Goal: Book appointment/travel/reservation

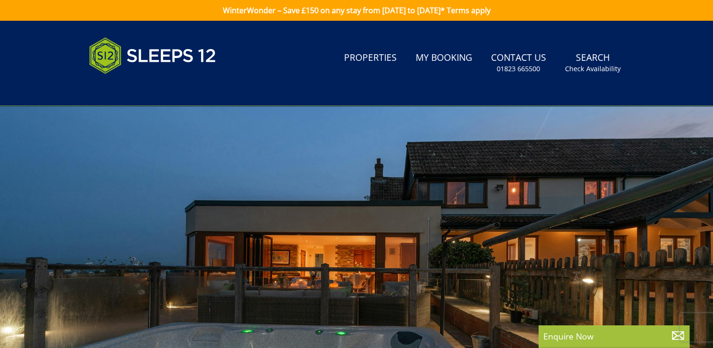
drag, startPoint x: 489, startPoint y: 180, endPoint x: 253, endPoint y: 99, distance: 249.7
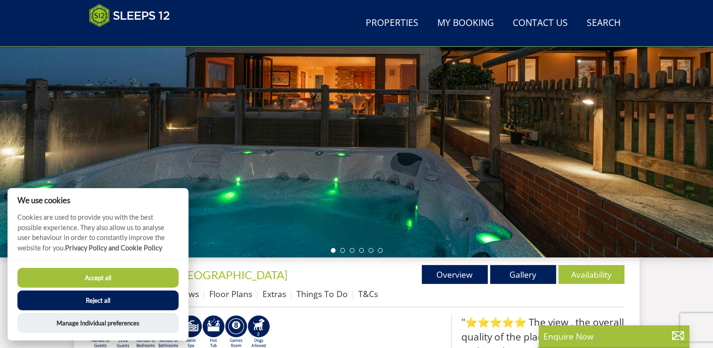
scroll to position [150, 0]
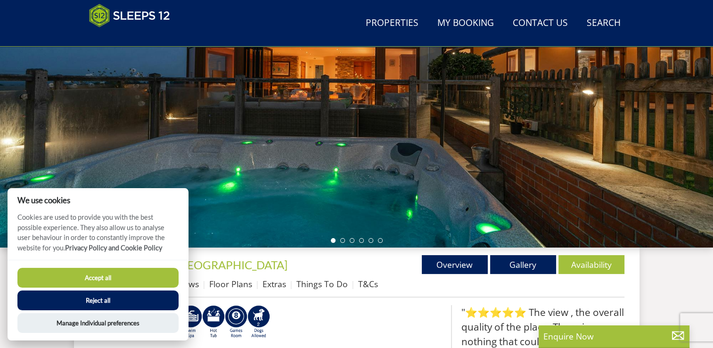
click at [128, 278] on button "Accept all" at bounding box center [97, 278] width 161 height 20
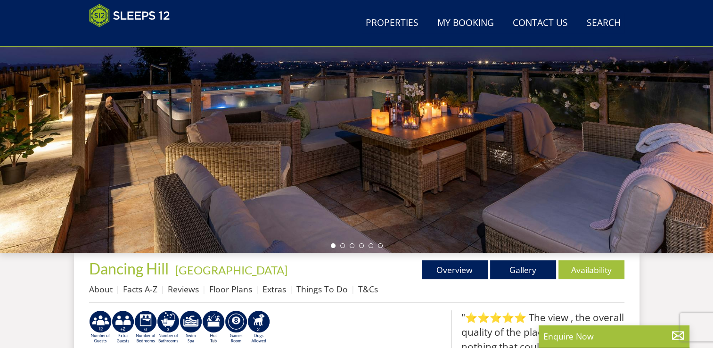
scroll to position [47, 0]
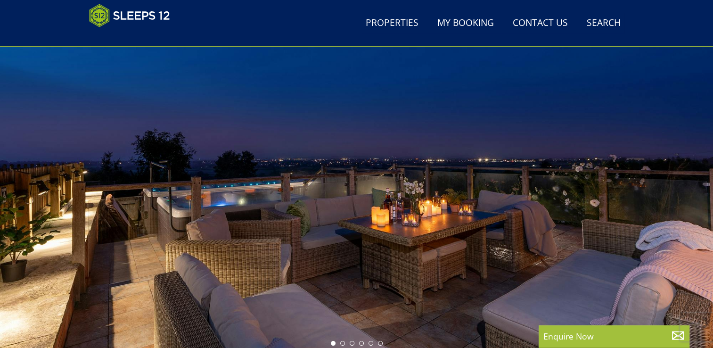
click at [667, 233] on div at bounding box center [356, 185] width 713 height 330
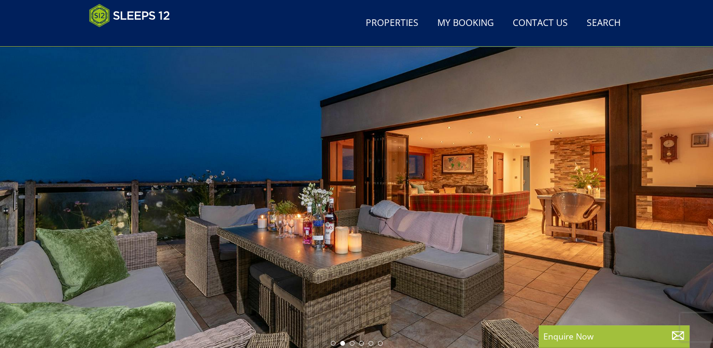
click at [669, 203] on div at bounding box center [356, 185] width 713 height 330
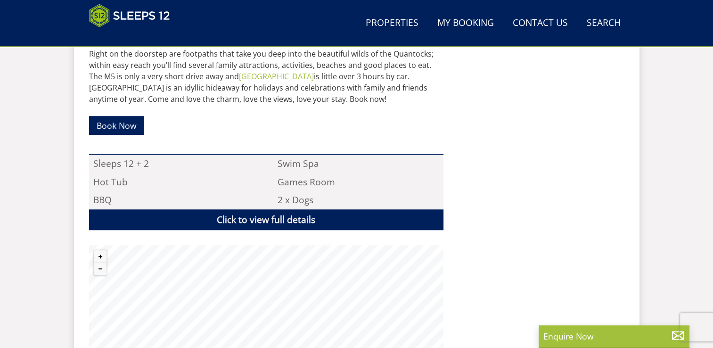
scroll to position [566, 0]
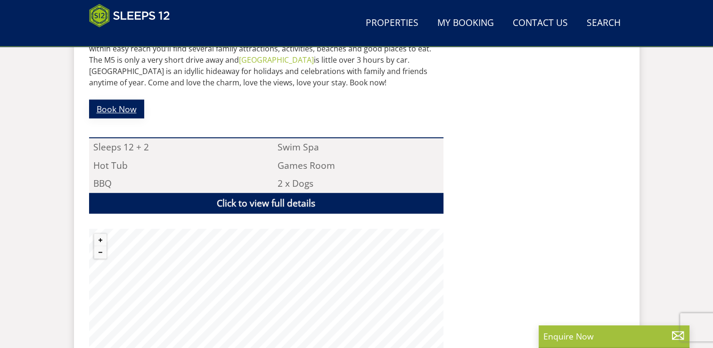
click at [117, 106] on link "Book Now" at bounding box center [116, 108] width 55 height 18
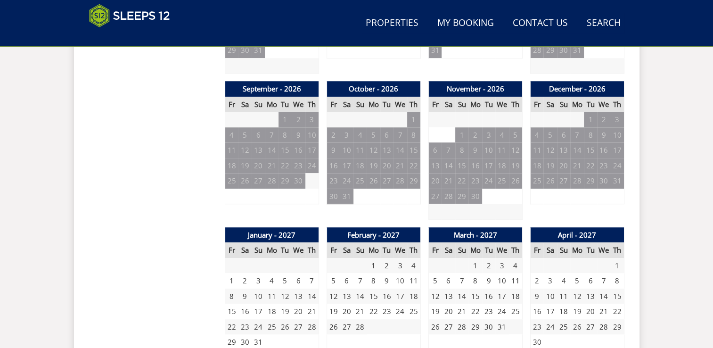
scroll to position [934, 0]
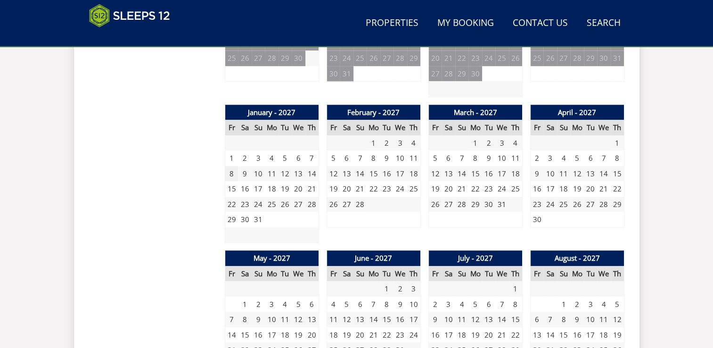
click at [230, 173] on td "8" at bounding box center [231, 174] width 13 height 16
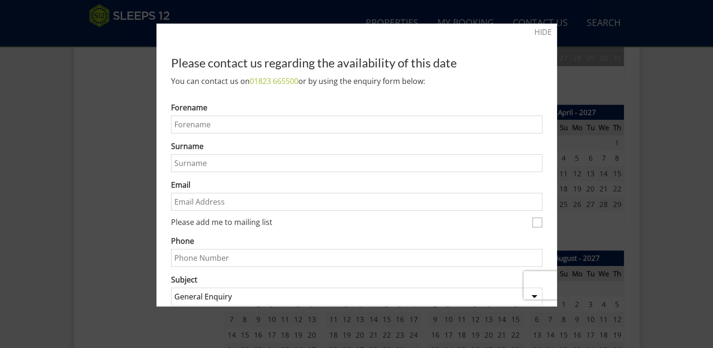
click at [621, 193] on div at bounding box center [356, 174] width 713 height 348
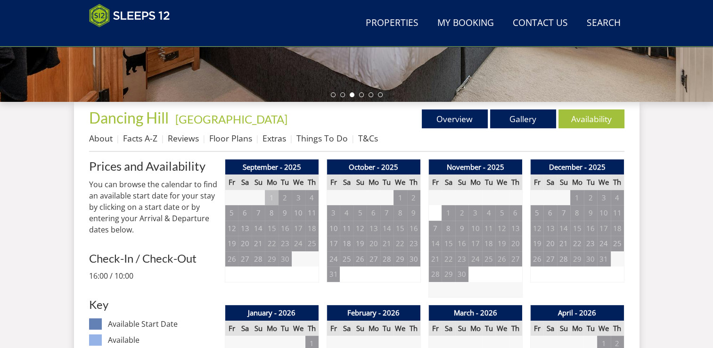
scroll to position [274, 0]
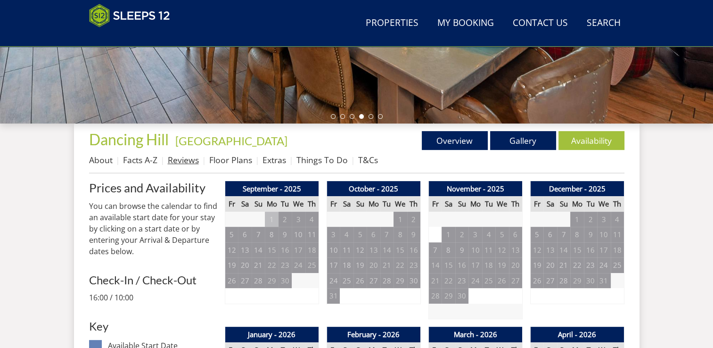
click at [181, 159] on link "Reviews" at bounding box center [183, 159] width 31 height 11
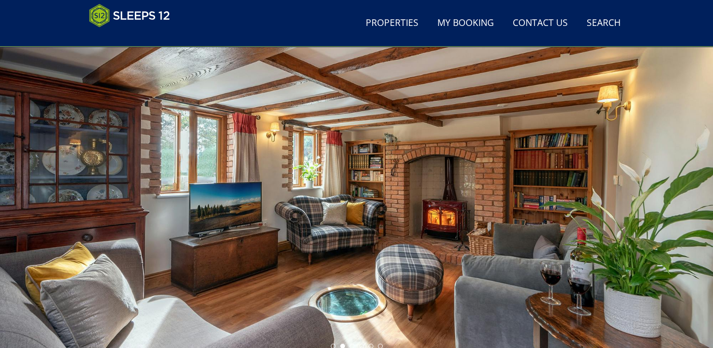
scroll to position [43, 0]
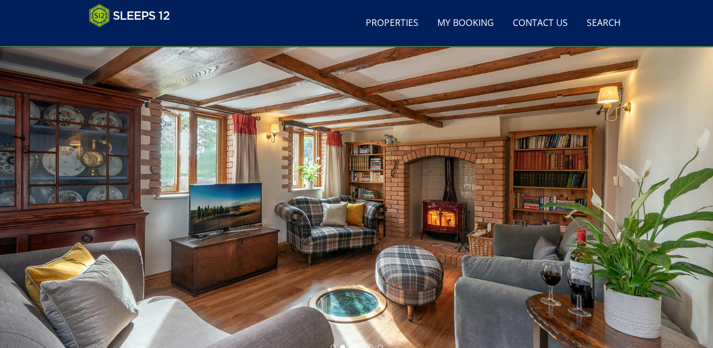
click at [618, 186] on div at bounding box center [356, 189] width 713 height 330
click at [619, 189] on div at bounding box center [356, 189] width 713 height 330
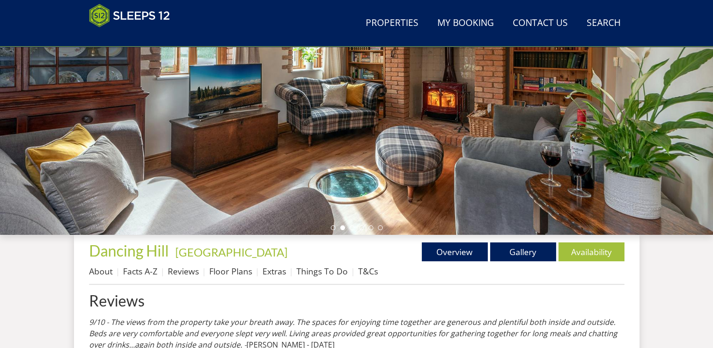
scroll to position [185, 0]
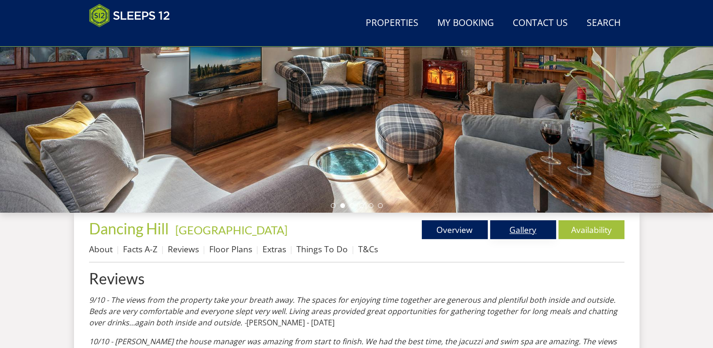
click at [527, 226] on link "Gallery" at bounding box center [523, 229] width 66 height 19
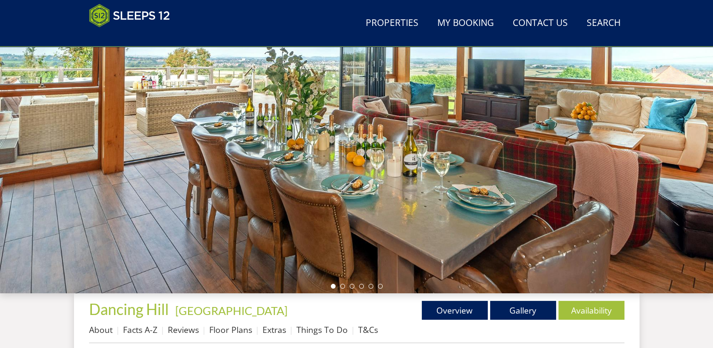
scroll to position [88, 0]
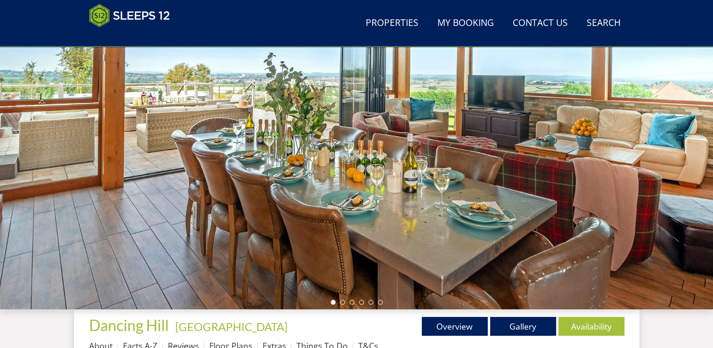
click at [633, 142] on div at bounding box center [356, 144] width 713 height 330
click at [343, 302] on li at bounding box center [342, 302] width 5 height 5
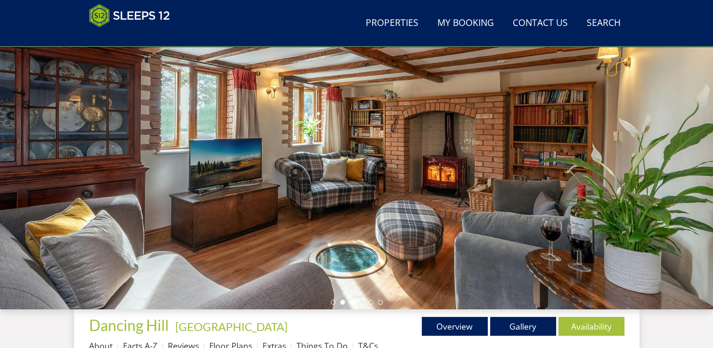
click at [351, 302] on li at bounding box center [352, 302] width 5 height 5
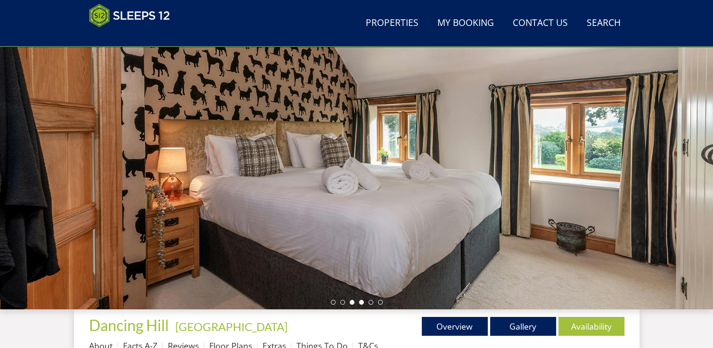
click at [353, 302] on li at bounding box center [352, 302] width 5 height 5
